Goal: Information Seeking & Learning: Learn about a topic

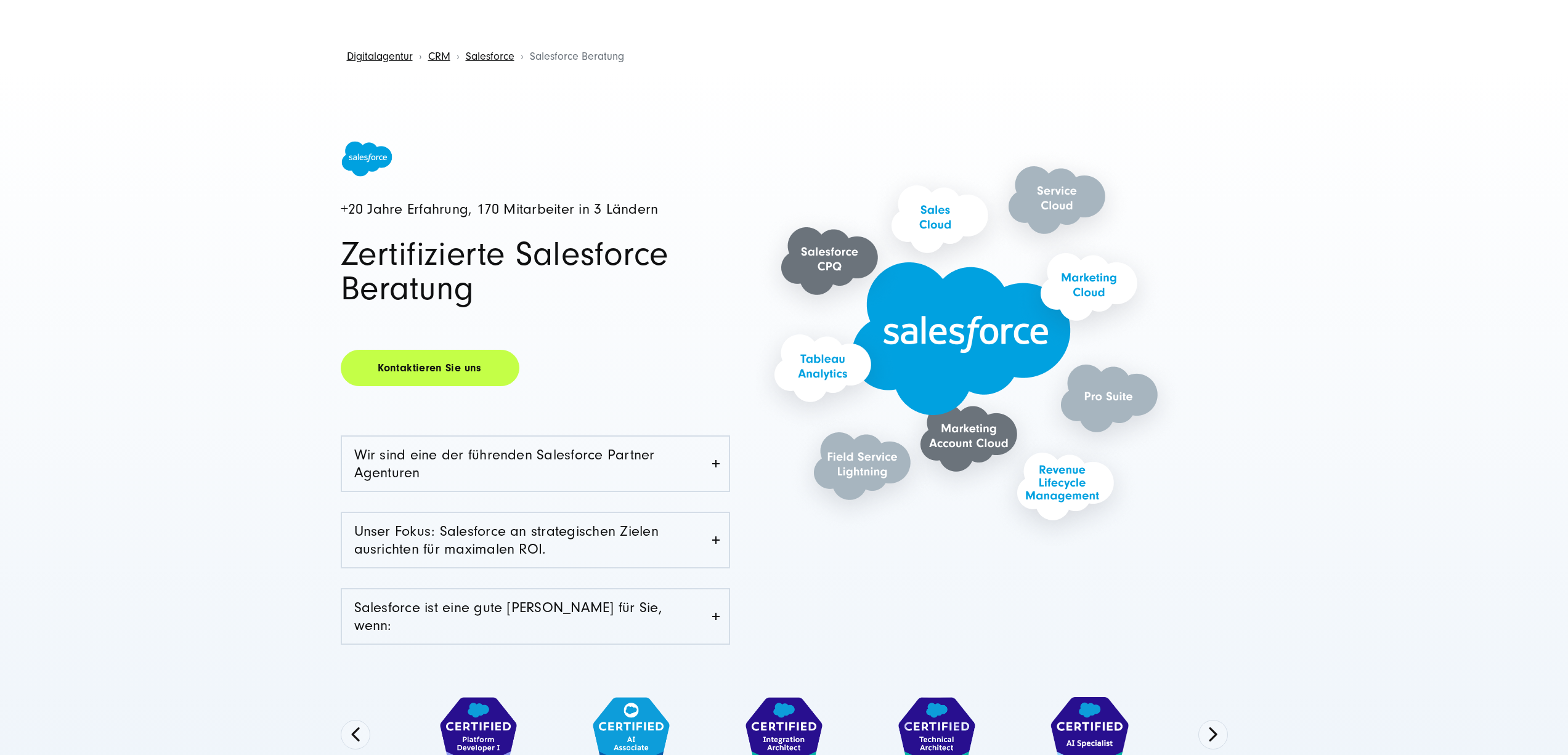
scroll to position [73, 0]
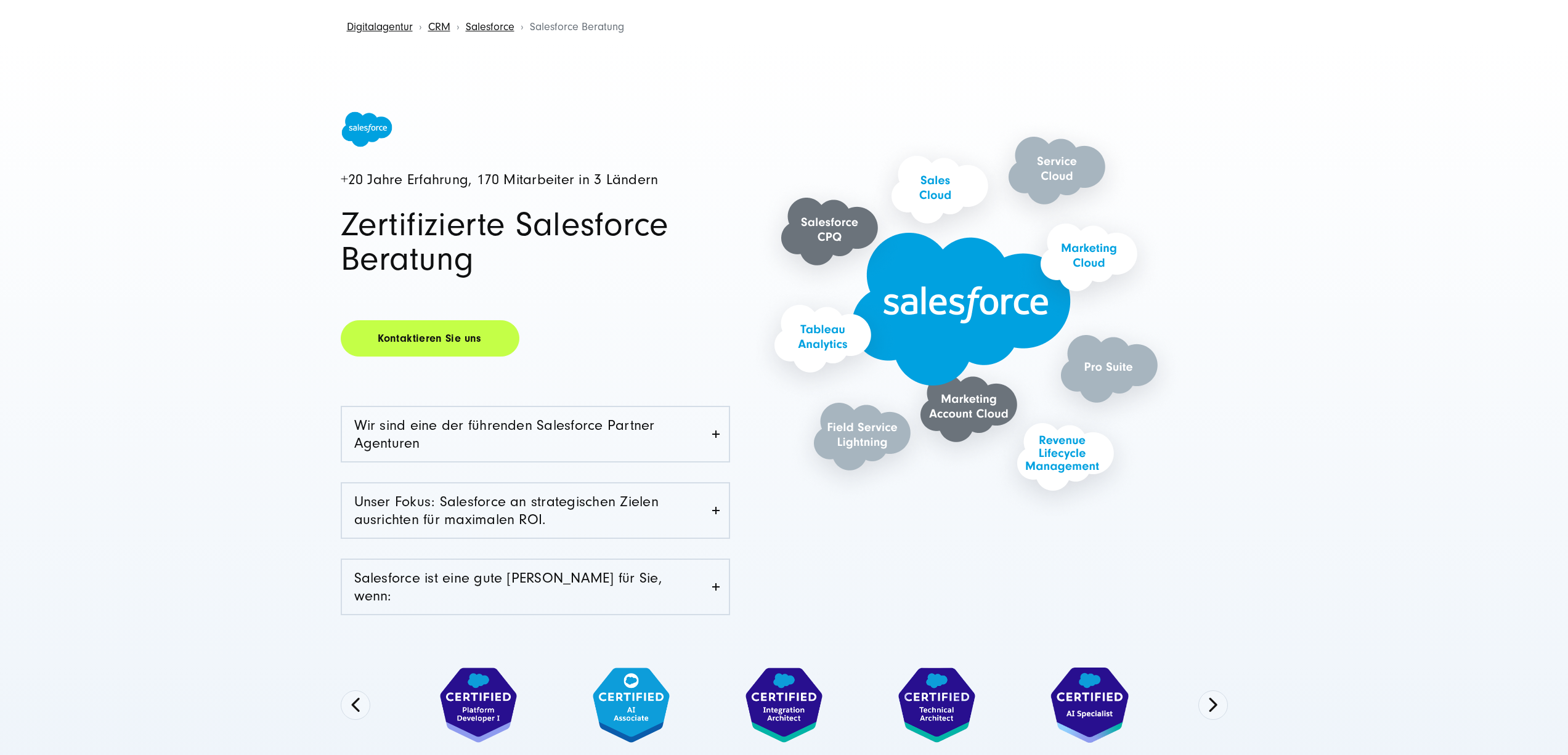
click at [1002, 699] on button "Alle ablehnen" at bounding box center [1009, 703] width 95 height 28
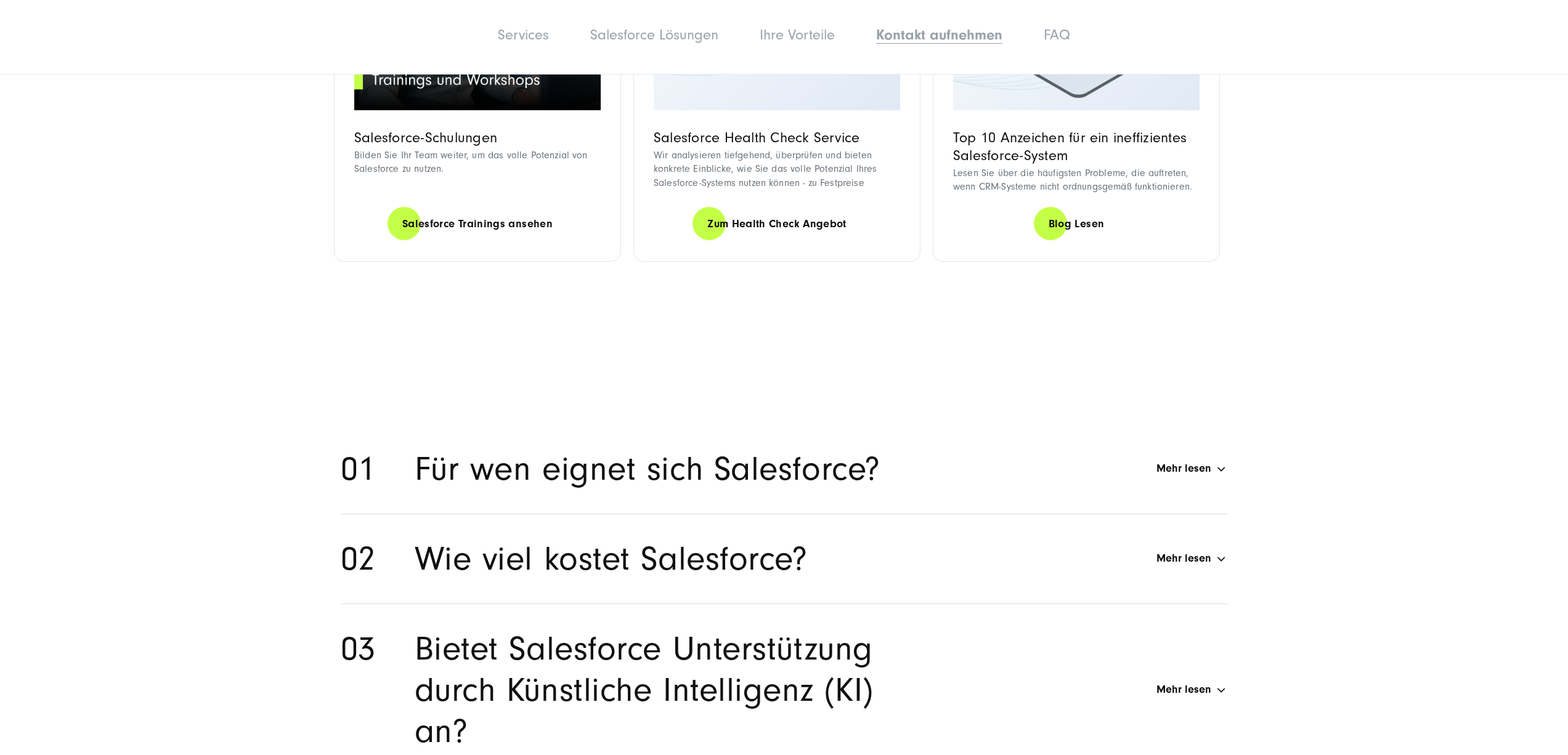
scroll to position [6049, 0]
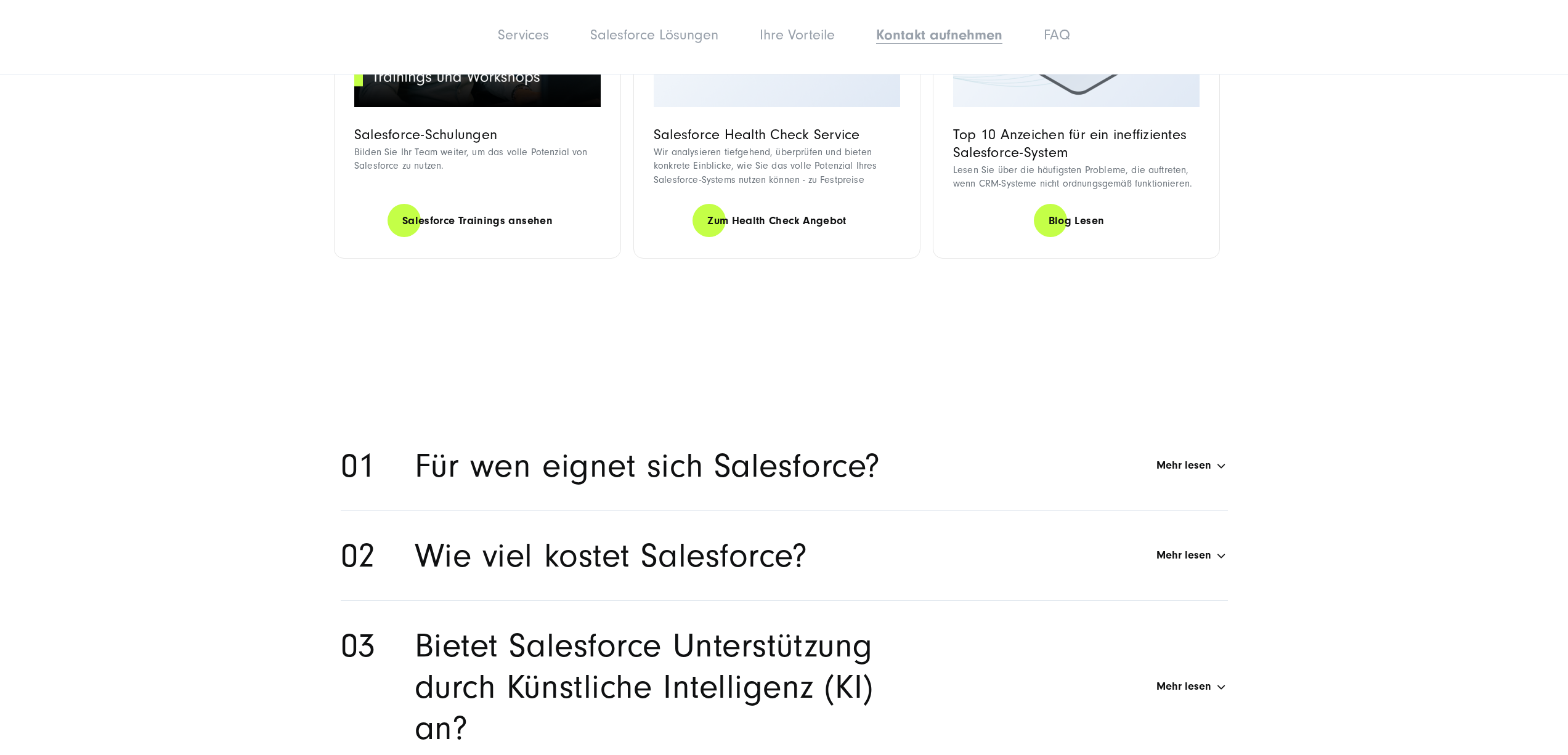
click at [1022, 535] on div "Wie viel kostet Salesforce? Mehr lesen" at bounding box center [821, 555] width 813 height 41
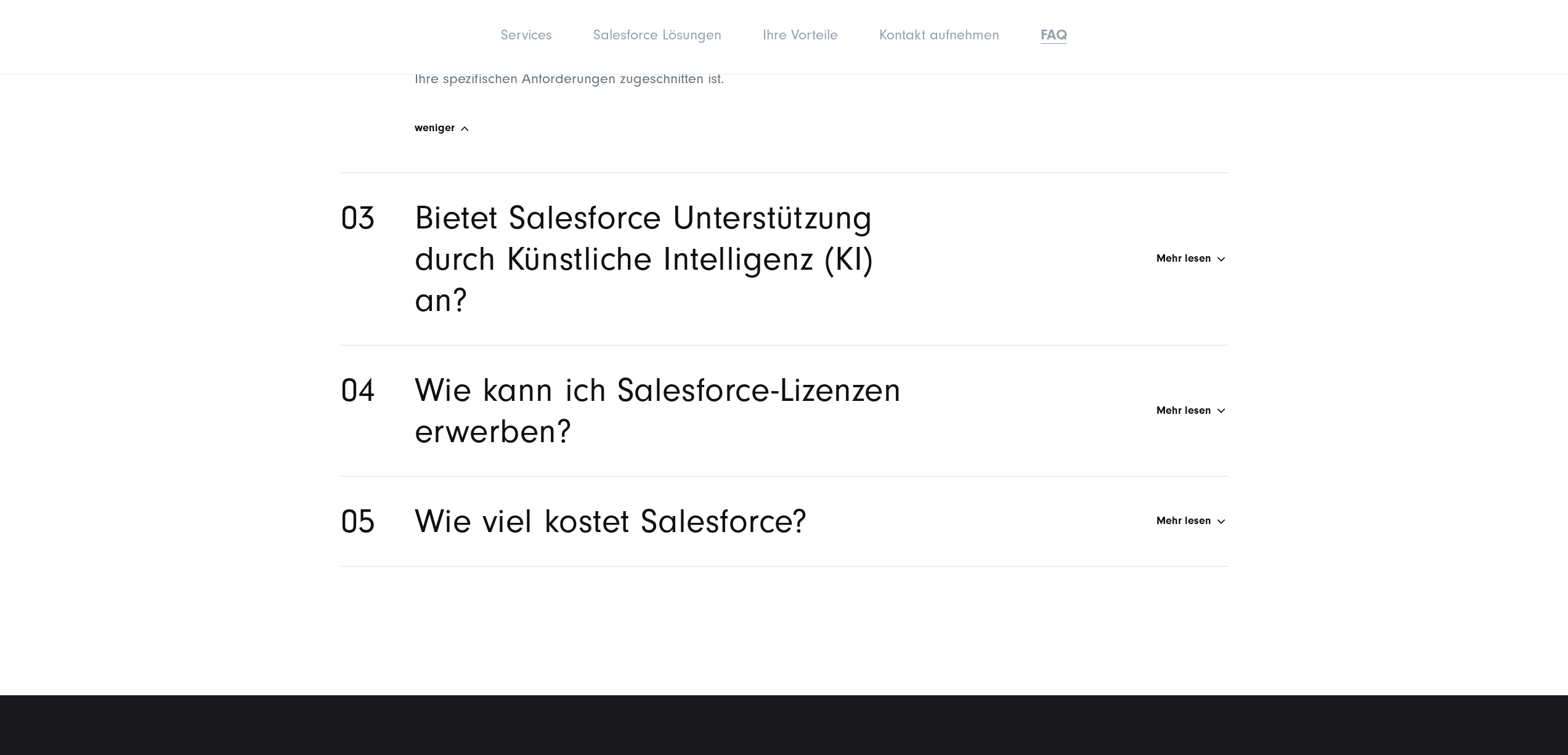
scroll to position [6743, 0]
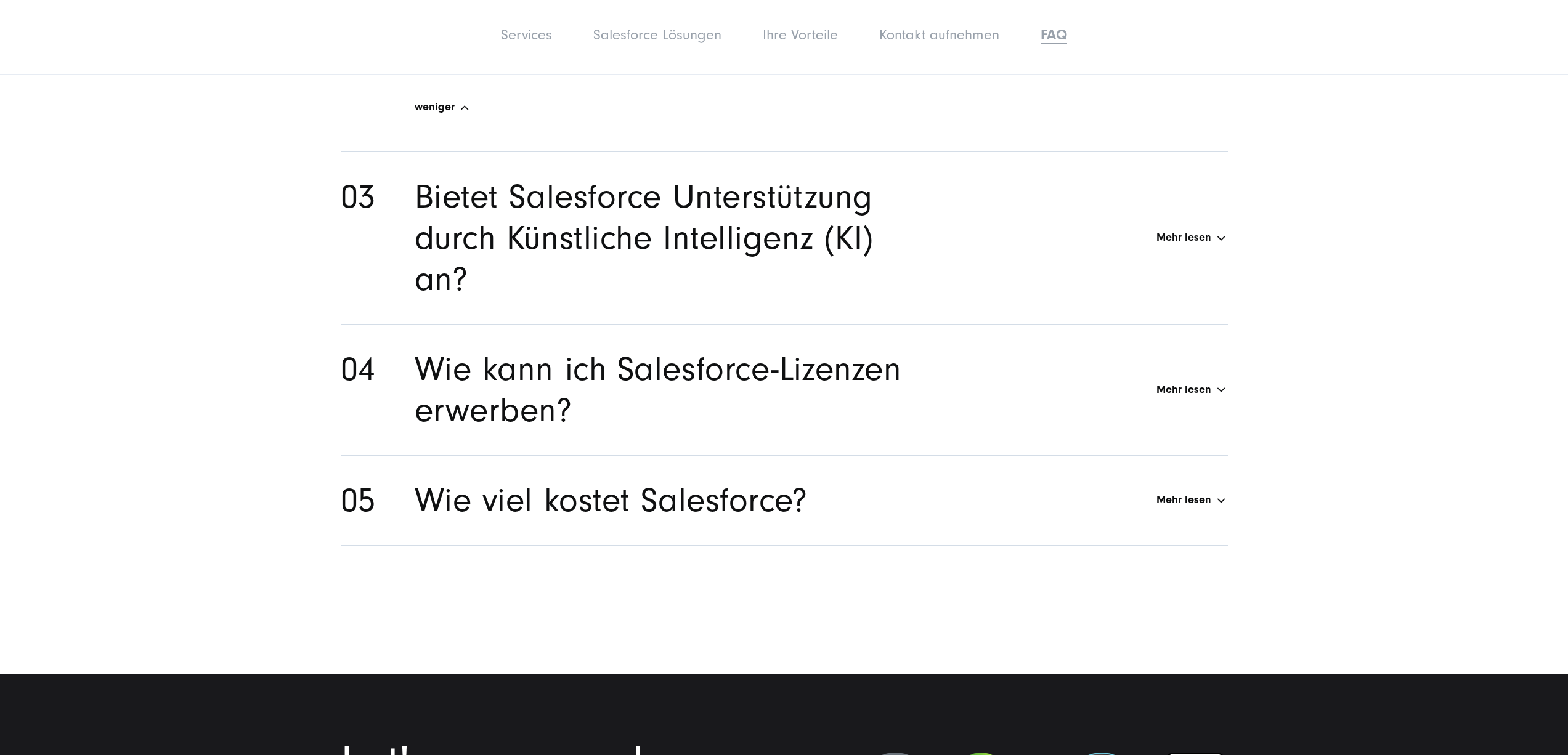
click at [708, 479] on h2 "Wie viel kostet Salesforce?" at bounding box center [610, 500] width 393 height 41
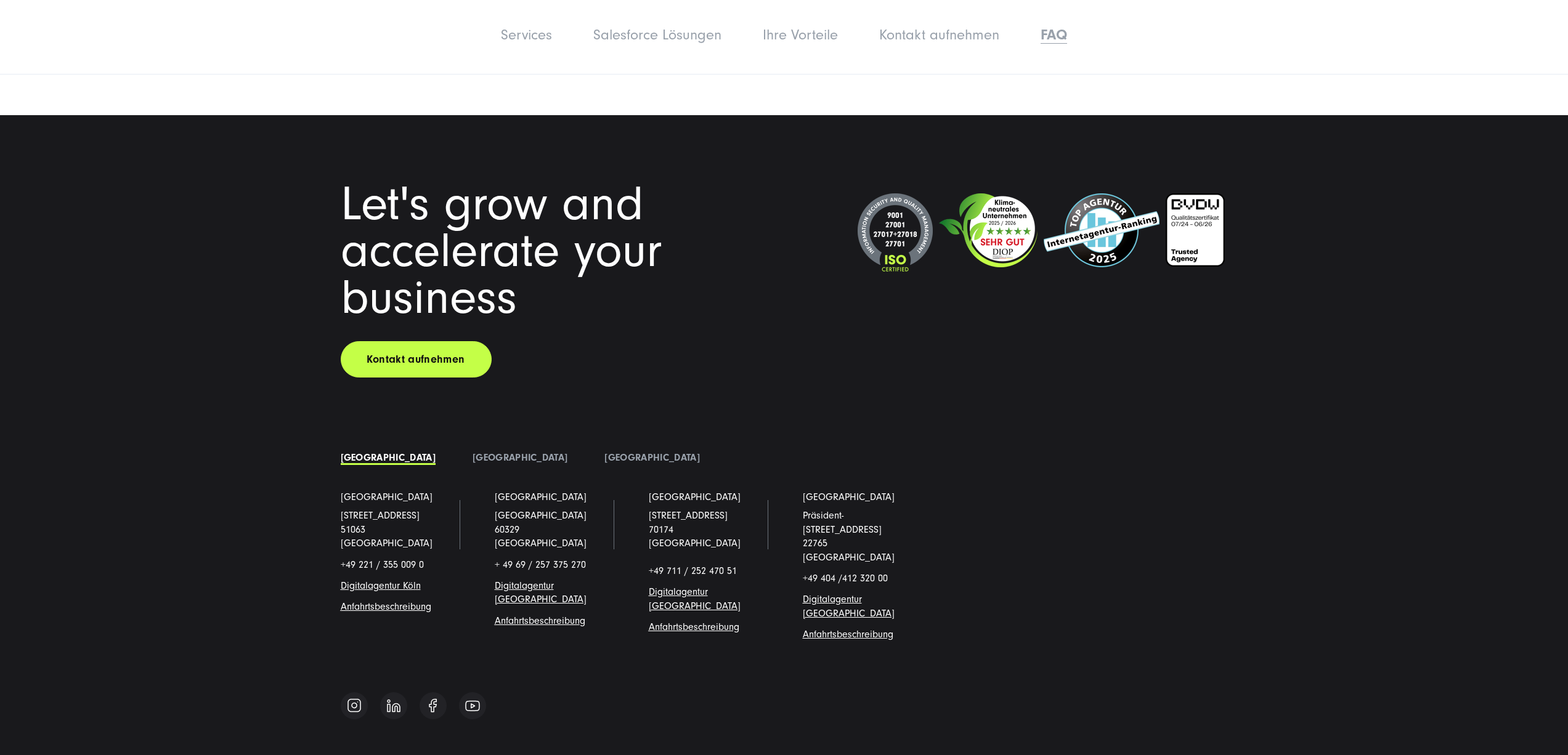
scroll to position [7410, 0]
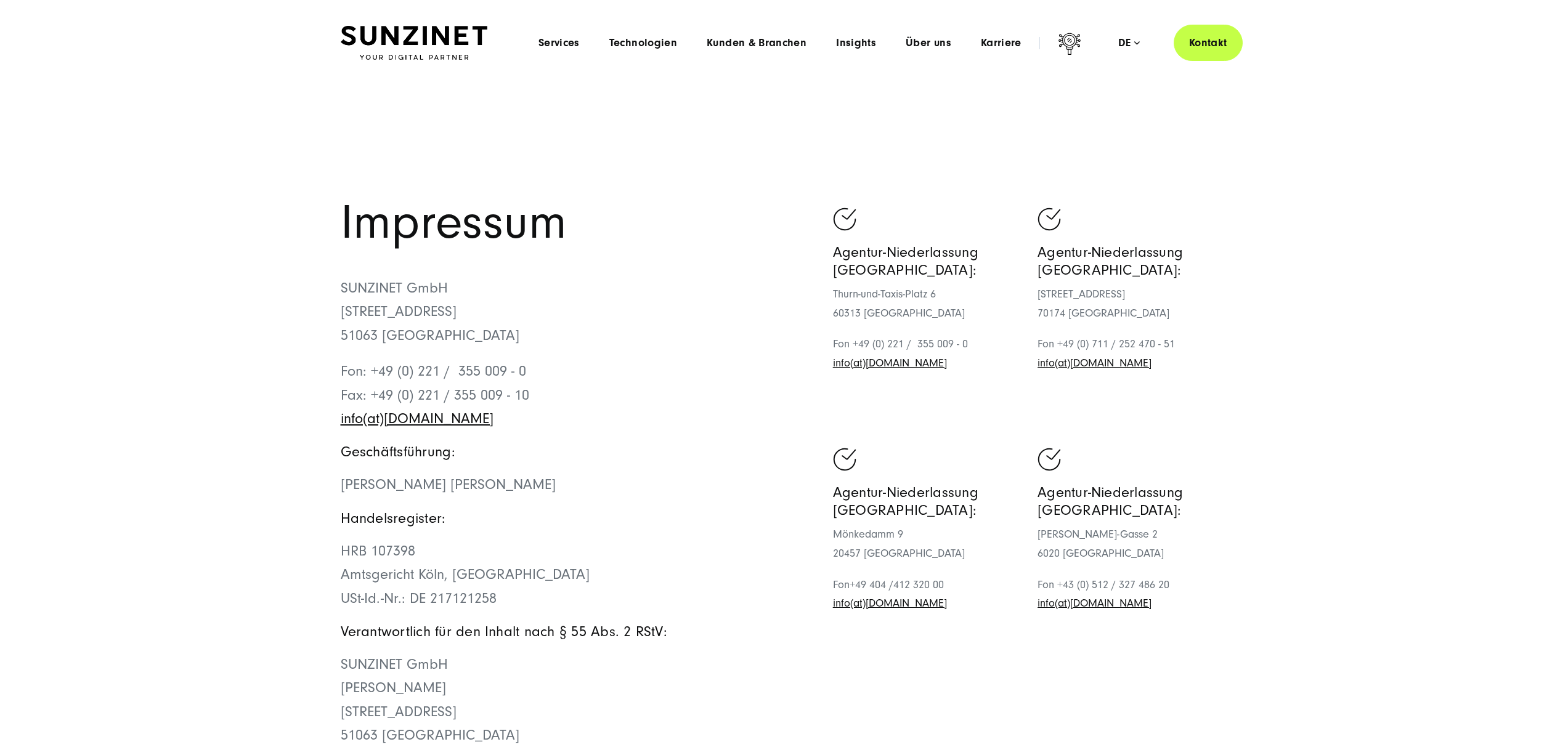
click at [403, 296] on p "SUNZINET GmbH Schanzenstraße 23 51063 Köln" at bounding box center [563, 312] width 443 height 71
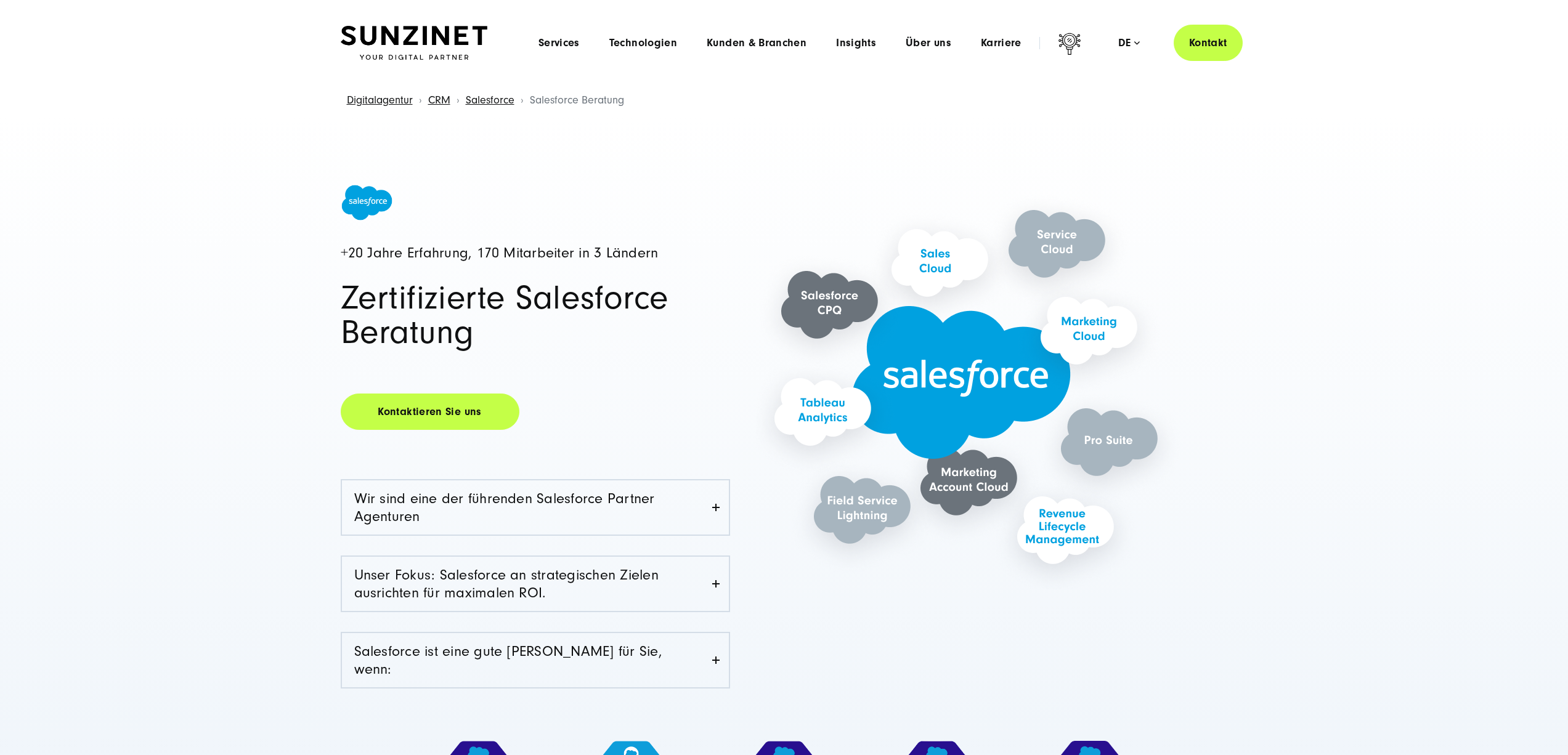
scroll to position [7047, 0]
